Goal: Task Accomplishment & Management: Manage account settings

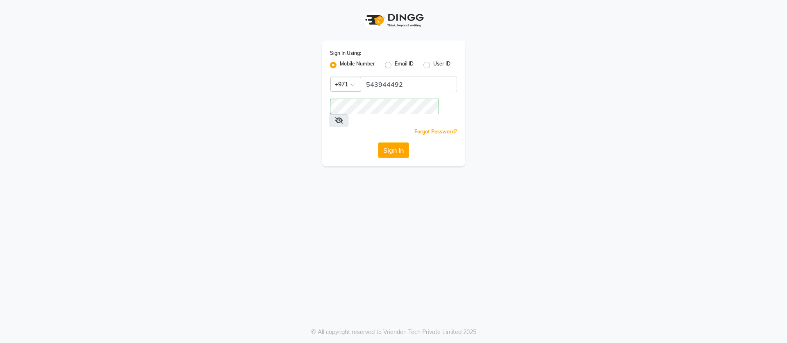
click at [378, 143] on button "Sign In" at bounding box center [393, 151] width 31 height 16
click at [389, 143] on button "Sign In" at bounding box center [393, 151] width 31 height 16
click at [411, 86] on input "543944492" at bounding box center [409, 85] width 96 height 16
drag, startPoint x: 406, startPoint y: 84, endPoint x: 224, endPoint y: 76, distance: 182.5
click at [224, 76] on div "Sign In Using: Mobile Number Email ID User ID Country Code × [PHONE_NUMBER] Rem…" at bounding box center [393, 83] width 467 height 166
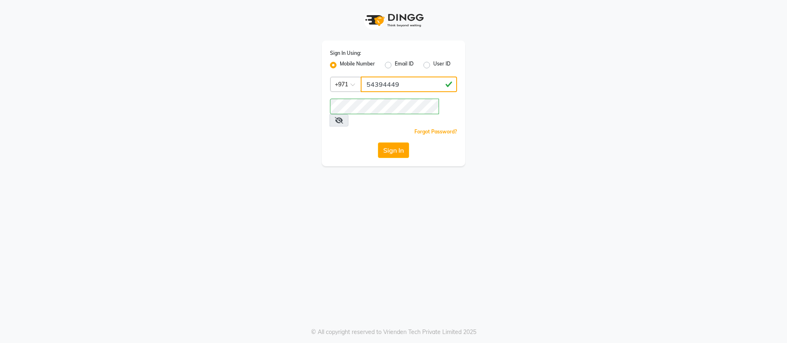
type input "543944492"
click at [170, 97] on div "Sign In Using: Mobile Number Email ID User ID Country Code × [PHONE_NUMBER] Rem…" at bounding box center [393, 83] width 467 height 166
click at [378, 143] on button "Sign In" at bounding box center [393, 151] width 31 height 16
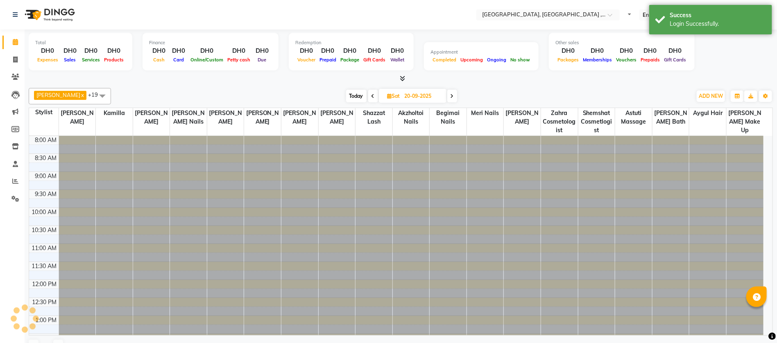
select select "en"
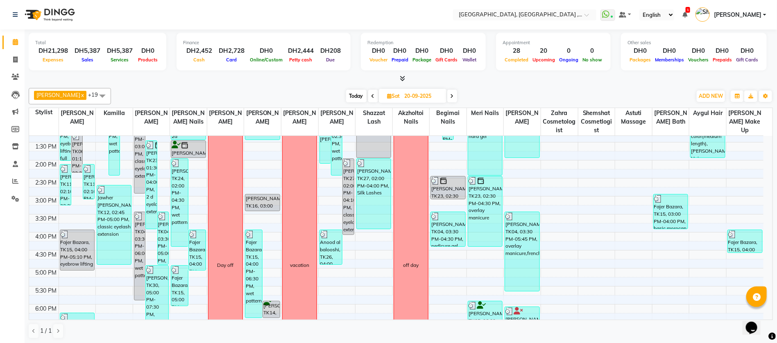
scroll to position [176, 0]
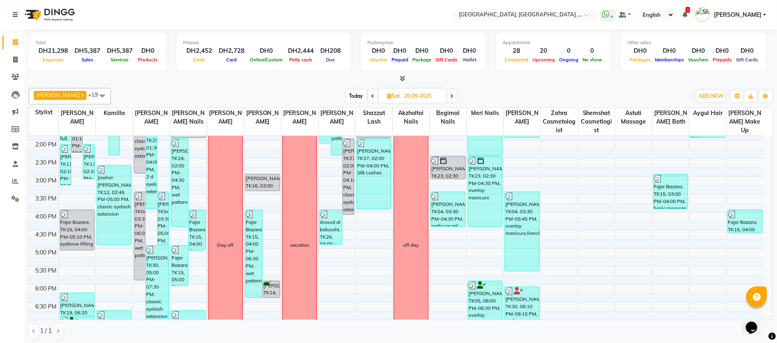
click at [434, 97] on input "20-09-2025" at bounding box center [422, 96] width 41 height 12
select select "9"
select select "2025"
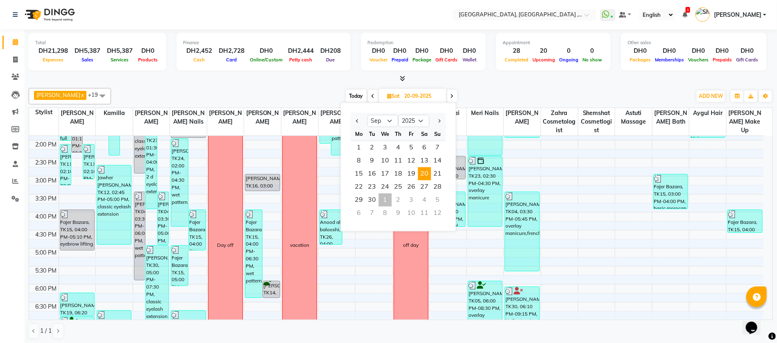
click at [384, 195] on div "1" at bounding box center [385, 200] width 13 height 13
type input "01-10-2025"
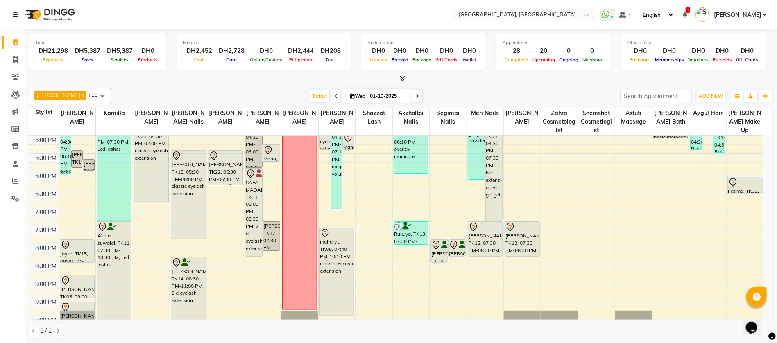
scroll to position [268, 0]
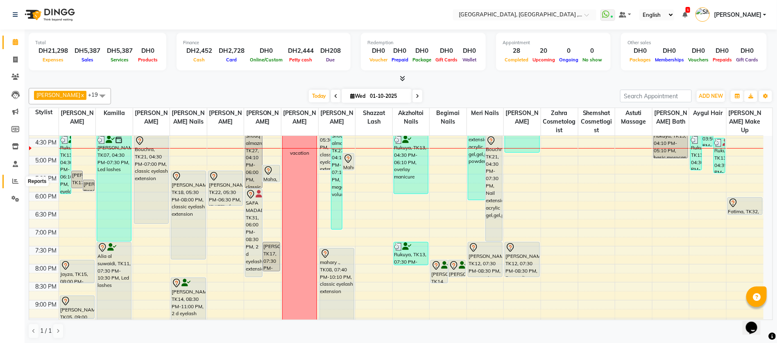
click at [13, 182] on icon at bounding box center [15, 181] width 6 height 6
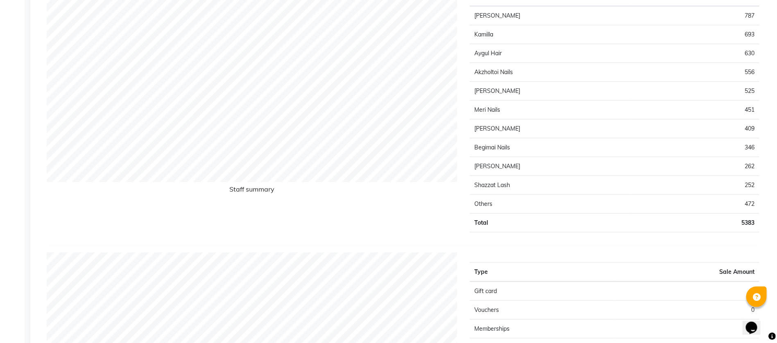
scroll to position [430, 0]
